Goal: Download file/media

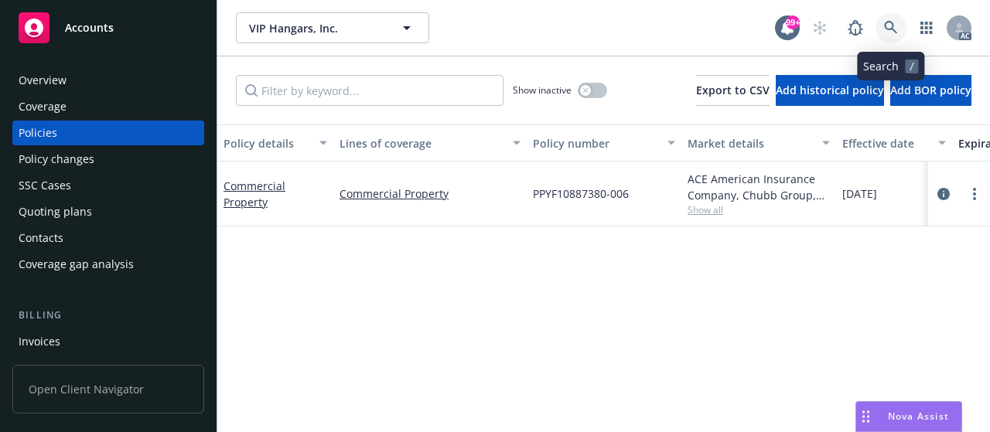
click at [891, 25] on icon at bounding box center [891, 28] width 14 height 14
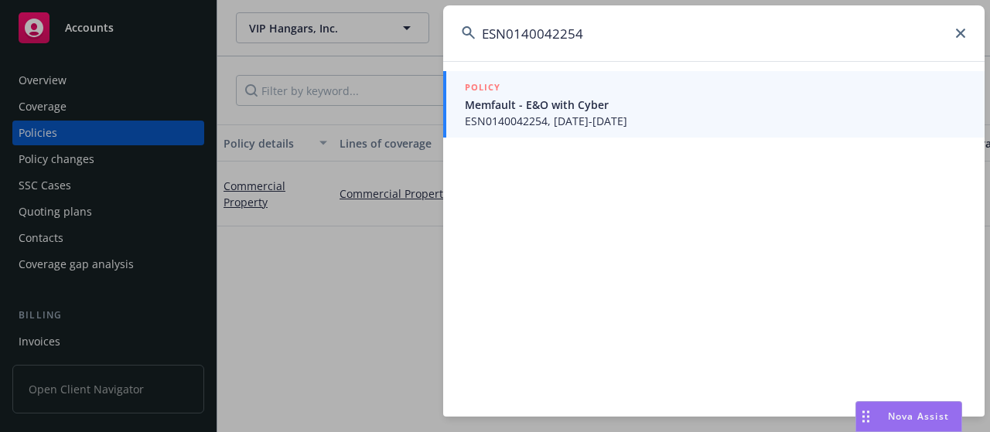
type input "ESN0140042254"
click at [513, 115] on span "ESN0140042254, 09/29/2024-07/01/2025" at bounding box center [715, 121] width 501 height 16
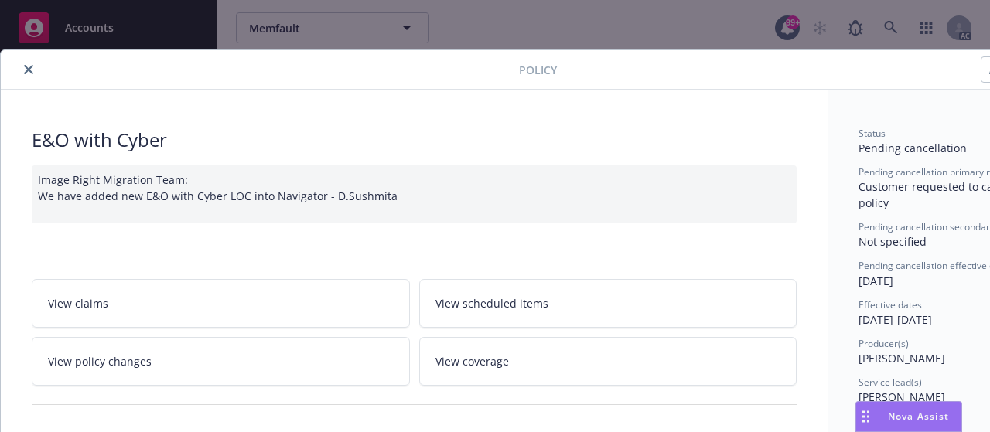
click at [27, 73] on icon "close" at bounding box center [28, 69] width 9 height 9
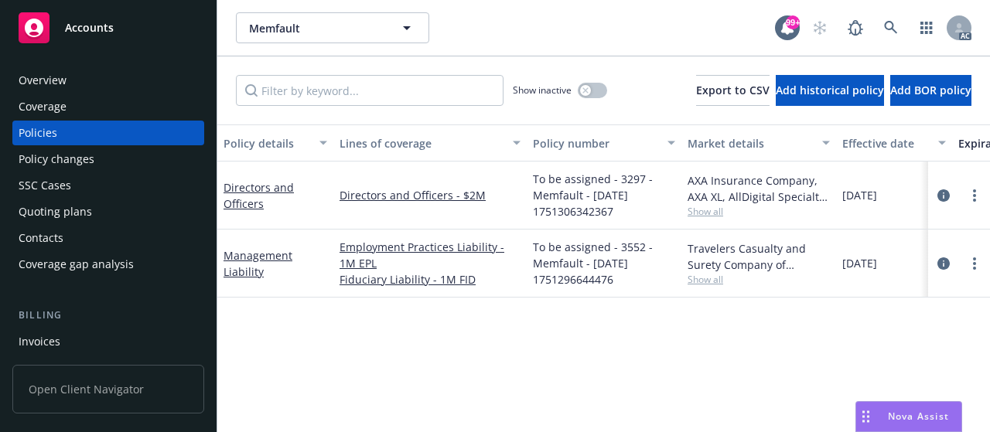
click at [29, 345] on div "Invoices" at bounding box center [40, 342] width 42 height 25
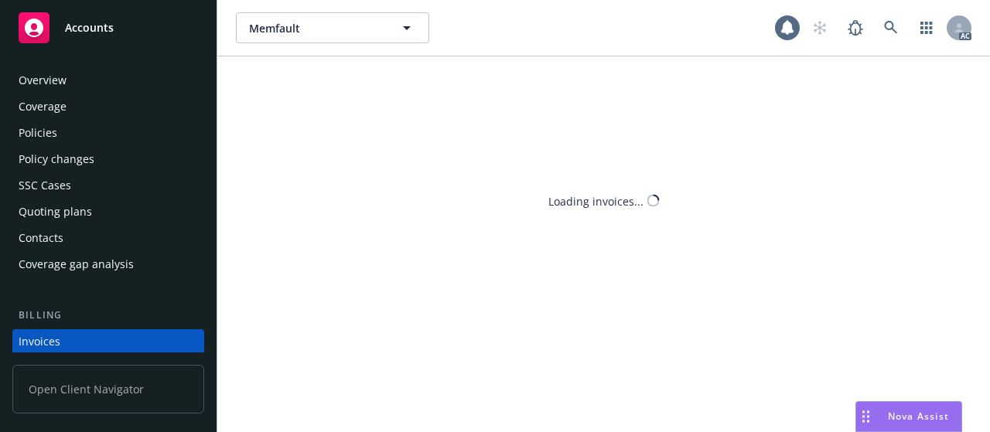
scroll to position [101, 0]
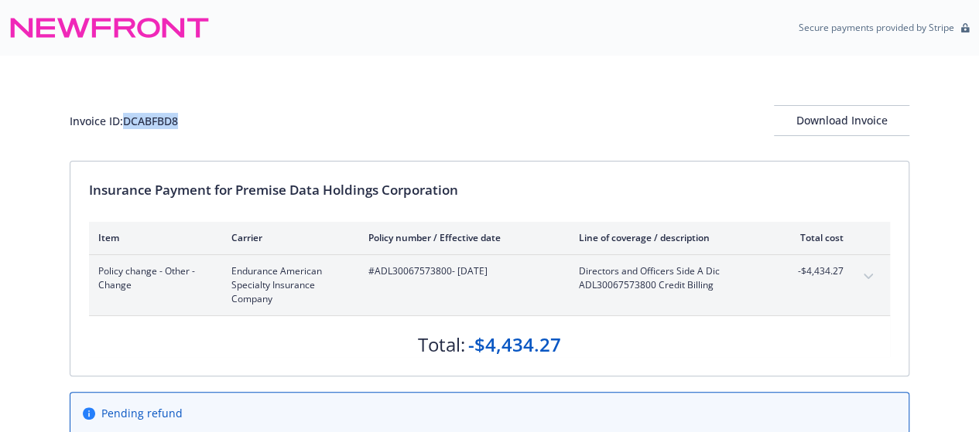
drag, startPoint x: 187, startPoint y: 119, endPoint x: 127, endPoint y: 114, distance: 60.6
click at [127, 114] on div "Invoice ID: DCABFBD8 Download Invoice" at bounding box center [489, 120] width 839 height 31
copy div "DCABFBD8"
